Goal: Transaction & Acquisition: Purchase product/service

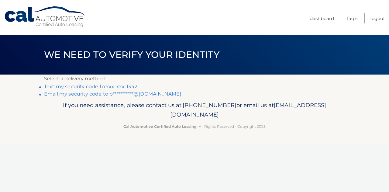
click at [83, 88] on link "Text my security code to xxx-xxx-1342" at bounding box center [90, 86] width 93 height 6
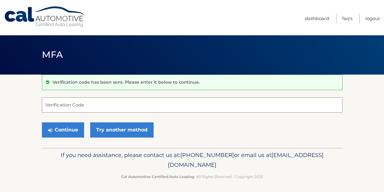
click at [83, 105] on input "Verification Code" at bounding box center [192, 104] width 300 height 15
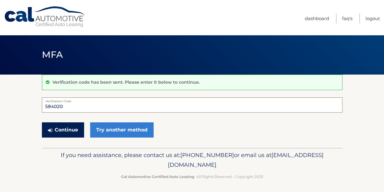
type input "584020"
click at [70, 131] on button "Continue" at bounding box center [63, 129] width 42 height 15
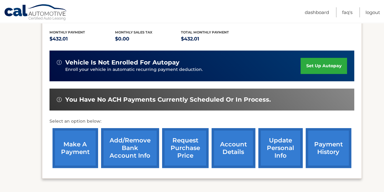
scroll to position [128, 0]
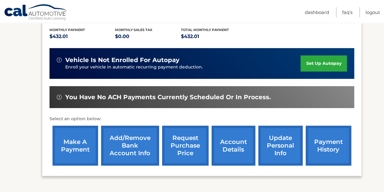
click at [69, 150] on link "make a payment" at bounding box center [76, 145] width 46 height 40
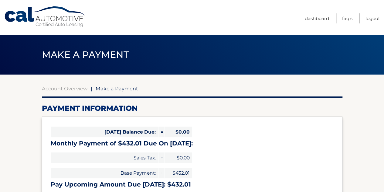
select select "ZTU3YTcwNjctZDYxOC00NTg5LTgyOTQtY2ZlMDJjY2QxNGFk"
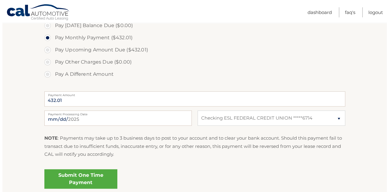
scroll to position [191, 0]
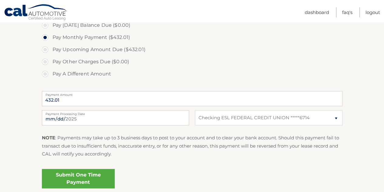
click at [56, 177] on link "Submit One Time Payment" at bounding box center [78, 177] width 73 height 19
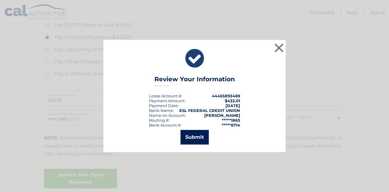
click at [189, 140] on button "Submit" at bounding box center [194, 137] width 28 height 15
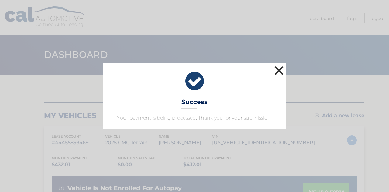
click at [279, 69] on button "×" at bounding box center [279, 70] width 12 height 12
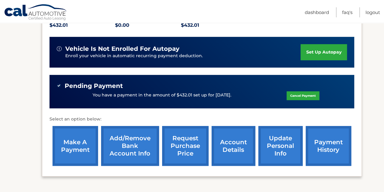
scroll to position [140, 0]
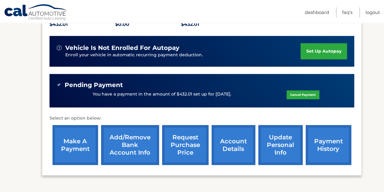
click at [329, 140] on link "payment history" at bounding box center [329, 145] width 46 height 40
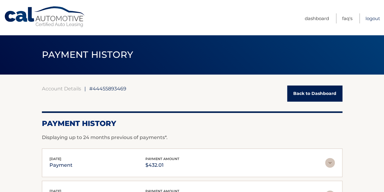
click at [371, 22] on link "Logout" at bounding box center [372, 18] width 15 height 10
